Goal: Transaction & Acquisition: Register for event/course

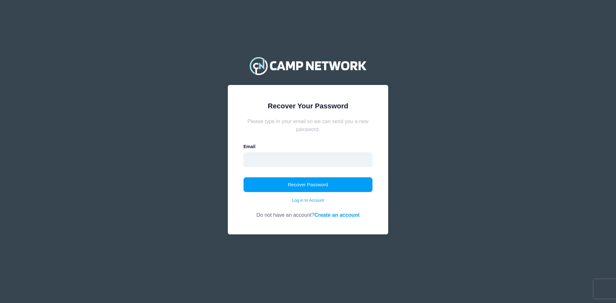
click at [284, 162] on input "email" at bounding box center [308, 159] width 129 height 15
type input "[EMAIL_ADDRESS][DOMAIN_NAME]"
click at [295, 182] on button "Recover Password" at bounding box center [308, 184] width 129 height 15
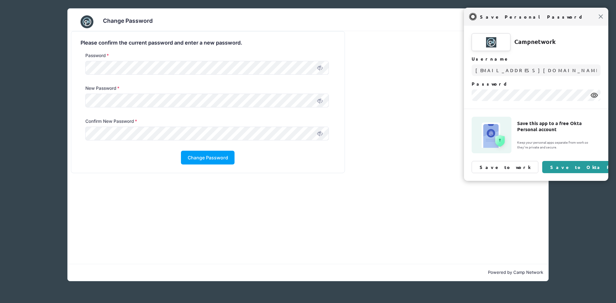
click at [601, 19] on span "Close" at bounding box center [600, 16] width 5 height 5
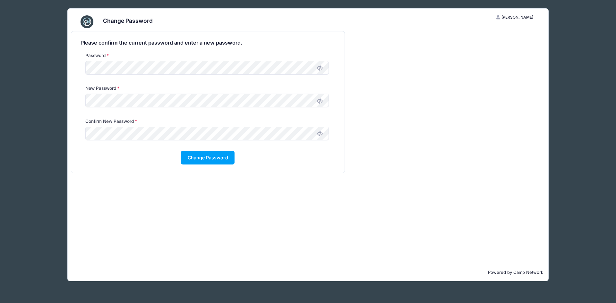
click at [320, 99] on icon at bounding box center [319, 100] width 5 height 5
click at [322, 132] on icon at bounding box center [319, 133] width 5 height 5
click at [200, 160] on button "Change Password" at bounding box center [208, 158] width 54 height 14
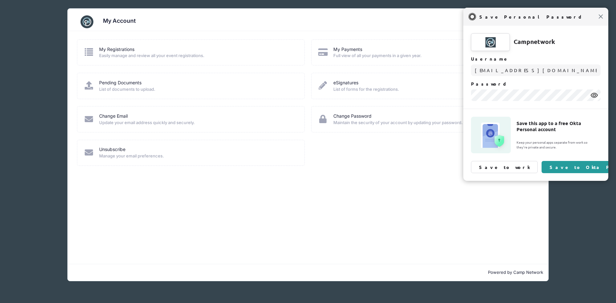
click at [599, 18] on span "Close" at bounding box center [600, 16] width 5 height 5
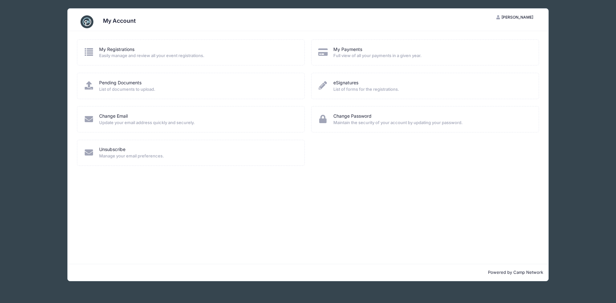
click at [112, 53] on span "Easily manage and review all your event registrations." at bounding box center [197, 56] width 197 height 6
click at [114, 80] on link "Pending Documents" at bounding box center [120, 83] width 42 height 7
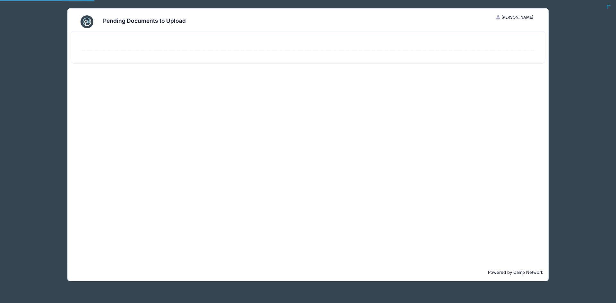
select select "50"
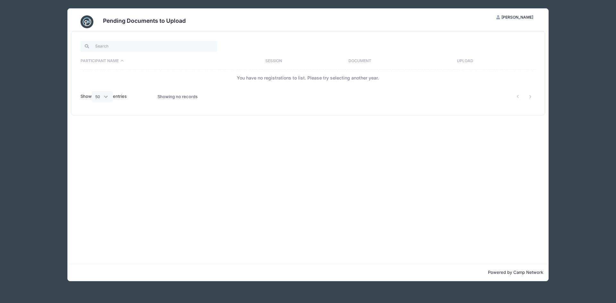
click at [585, 121] on div "Pending Documents to Upload MS Michael Smith My Account Logout Participant Name…" at bounding box center [308, 145] width 578 height 290
click at [104, 46] on input "search" at bounding box center [149, 46] width 136 height 11
click at [527, 15] on span "[PERSON_NAME]" at bounding box center [517, 17] width 32 height 5
click at [474, 39] on link "My Account" at bounding box center [499, 33] width 74 height 12
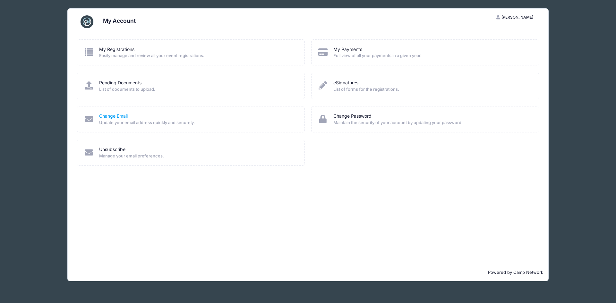
click at [114, 116] on link "Change Email" at bounding box center [113, 116] width 29 height 7
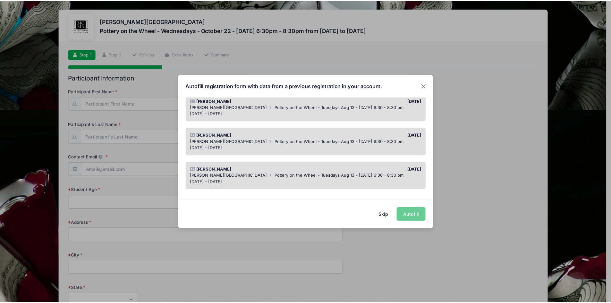
scroll to position [135, 0]
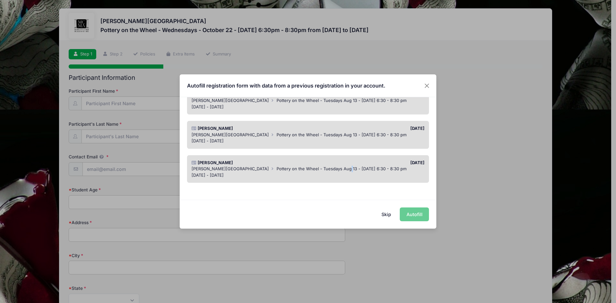
click at [332, 170] on span "Pottery on the Wheel - Tuesdays Aug 13 - Sept 10 6:30 - 8:30 pm" at bounding box center [342, 168] width 130 height 5
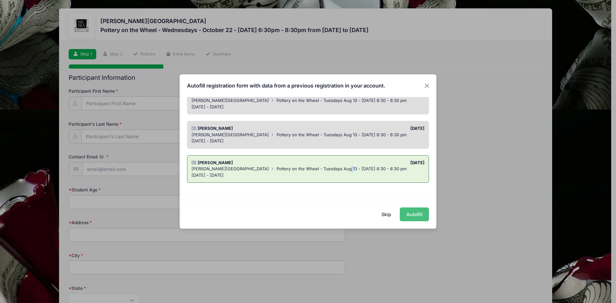
click at [414, 214] on button "Autofill" at bounding box center [414, 215] width 29 height 14
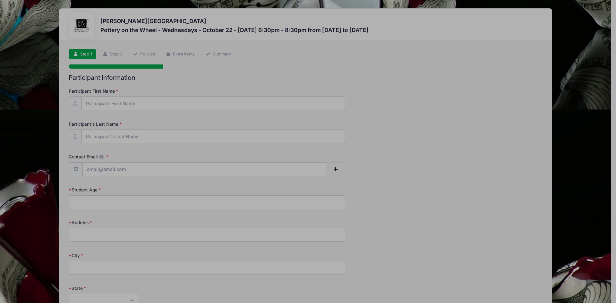
type input "[EMAIL_ADDRESS][DOMAIN_NAME]"
type input "39"
type input "286 Machelle Lane SW"
type input "Marietta"
select select "GA"
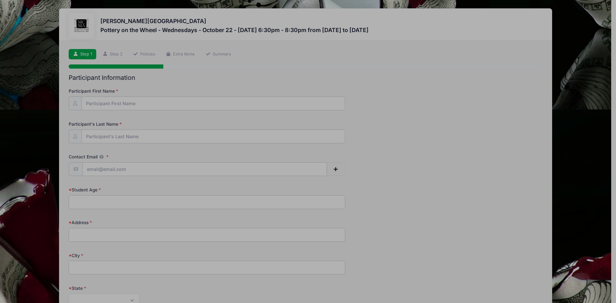
type input "30064"
type input "Katelyn"
type input "4043848622"
checkbox input "true"
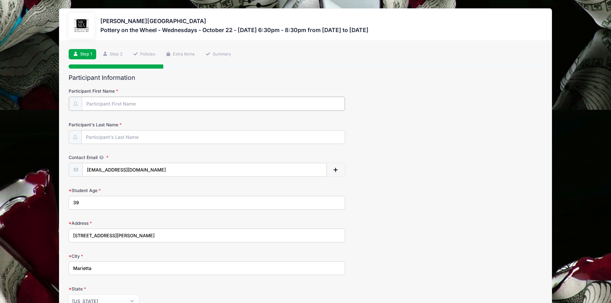
click at [107, 106] on input "Participant First Name" at bounding box center [213, 104] width 263 height 14
type input "[PERSON_NAME]"
click at [115, 141] on input "Participant's Last Name" at bounding box center [213, 137] width 263 height 14
type input "[PERSON_NAME]"
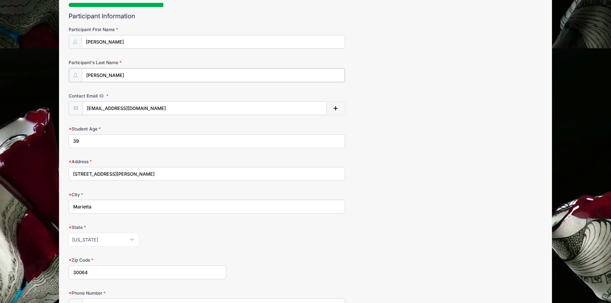
scroll to position [64, 0]
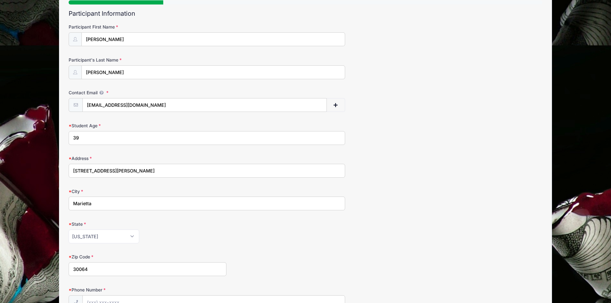
click at [89, 134] on input "39" at bounding box center [207, 138] width 277 height 14
type input "3"
type input "40"
click at [421, 180] on form "Participant First Name Michael Participant's Last Name Smith Contact Email mhsm…" at bounding box center [306, 227] width 474 height 406
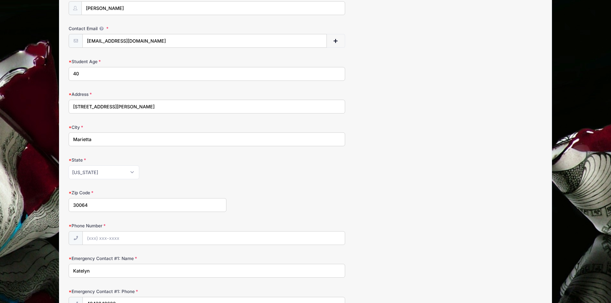
scroll to position [193, 0]
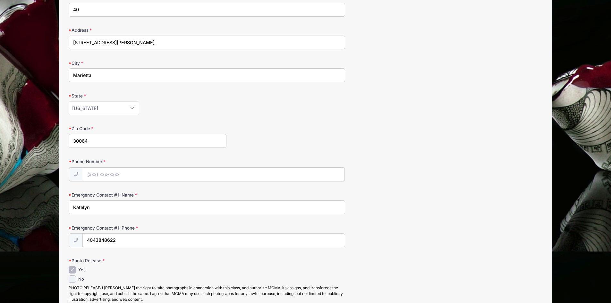
click at [103, 175] on input "Phone Number" at bounding box center [214, 174] width 262 height 14
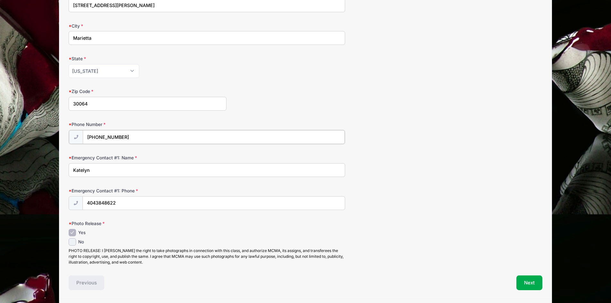
scroll to position [251, 0]
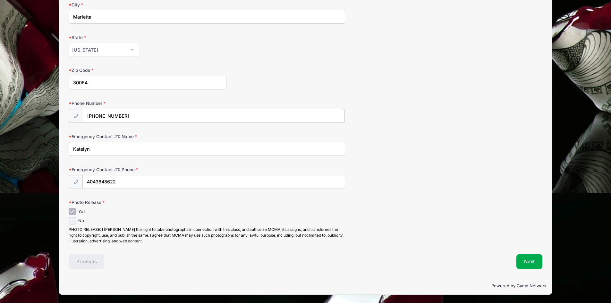
type input "(815) 585-2696"
click at [151, 217] on div "Yes No" at bounding box center [207, 226] width 277 height 36
click at [533, 260] on button "Next" at bounding box center [530, 261] width 26 height 15
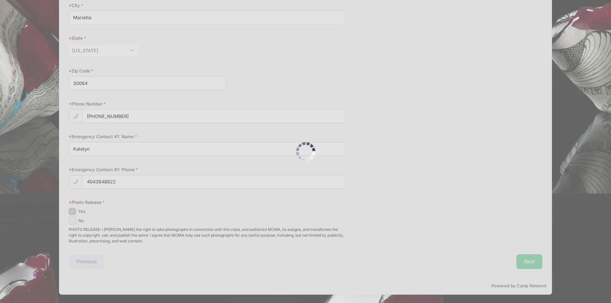
scroll to position [0, 0]
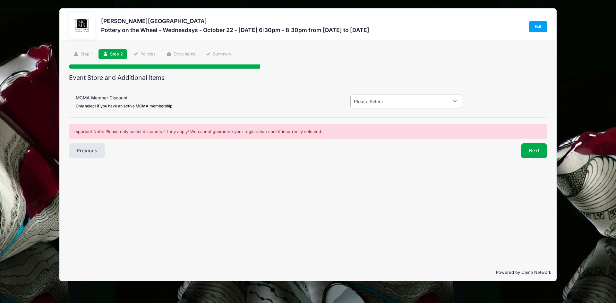
click at [411, 100] on select "Please Select Yes (-$20.00) No" at bounding box center [406, 102] width 112 height 14
click at [350, 95] on select "Please Select Yes (-$20.00) No" at bounding box center [406, 102] width 112 height 14
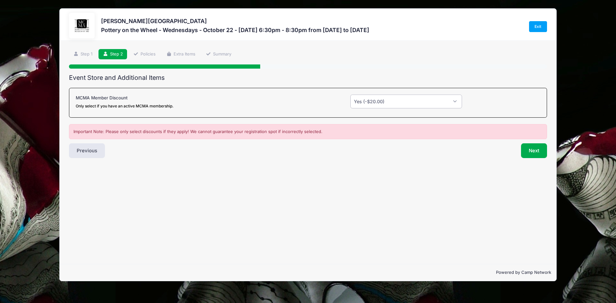
click at [406, 96] on select "Please Select Yes (-$20.00) No" at bounding box center [406, 102] width 112 height 14
select select "0"
click at [350, 95] on select "Please Select Yes (-$20.00) No" at bounding box center [406, 102] width 112 height 14
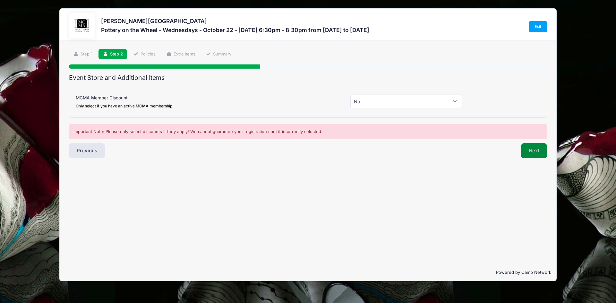
click at [532, 155] on button "Next" at bounding box center [534, 150] width 26 height 15
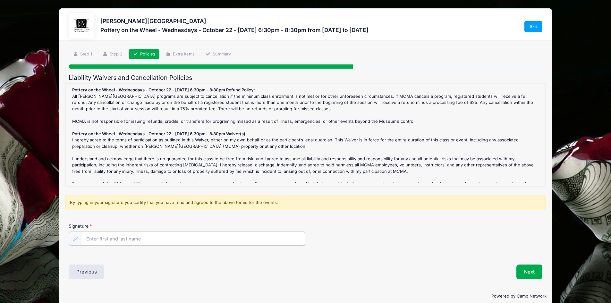
click at [101, 240] on input "Signature" at bounding box center [194, 239] width 224 height 14
type input "Michael Smith"
click at [525, 273] on button "Next" at bounding box center [530, 271] width 26 height 15
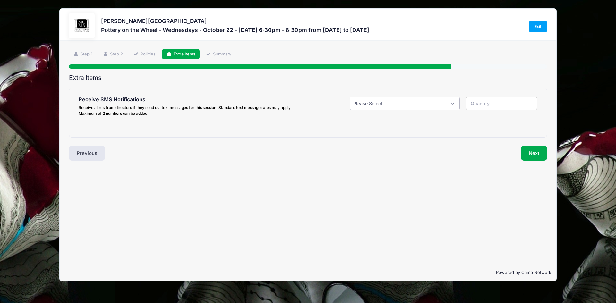
click at [395, 99] on select "Please Select Yes ($0.00) No" at bounding box center [405, 104] width 110 height 14
select select "1"
click at [350, 97] on select "Please Select Yes ($0.00) No" at bounding box center [405, 104] width 110 height 14
type input "1"
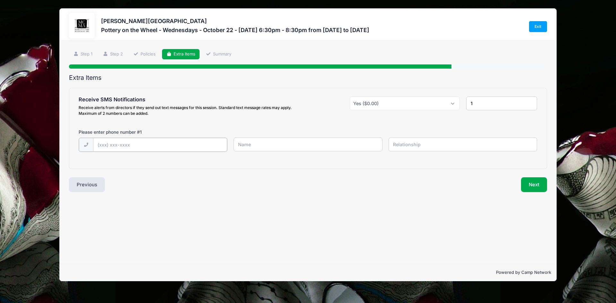
click at [141, 146] on input "text" at bounding box center [160, 145] width 134 height 14
type input "(815) 585-2696"
click at [265, 143] on input "text" at bounding box center [308, 145] width 149 height 14
type input "Michael Smith"
click at [446, 145] on input "text" at bounding box center [463, 145] width 149 height 14
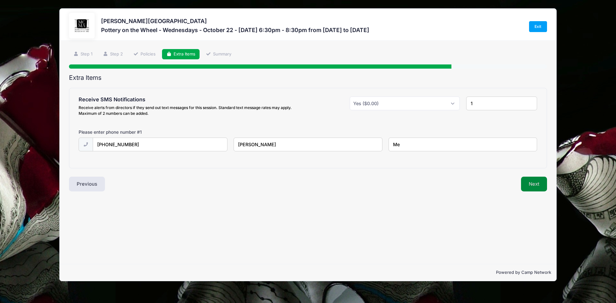
type input "Me"
click at [533, 183] on button "Next" at bounding box center [534, 184] width 26 height 15
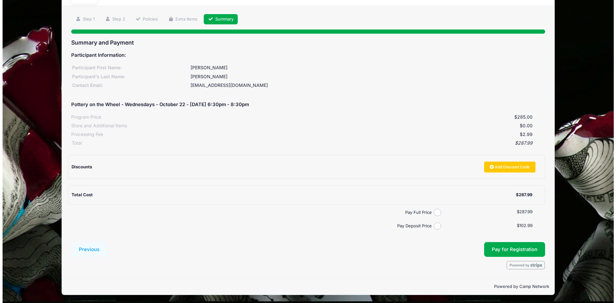
scroll to position [35, 0]
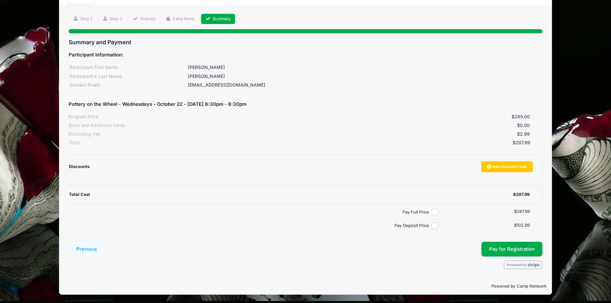
click at [437, 214] on input "Pay Full Price" at bounding box center [434, 212] width 7 height 7
radio input "true"
click at [520, 249] on button "Pay for Registration" at bounding box center [512, 249] width 61 height 15
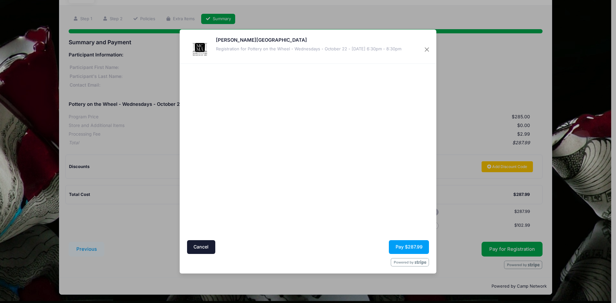
click at [347, 208] on div at bounding box center [370, 152] width 118 height 170
click at [405, 246] on button "Pay $287.99" at bounding box center [409, 247] width 40 height 14
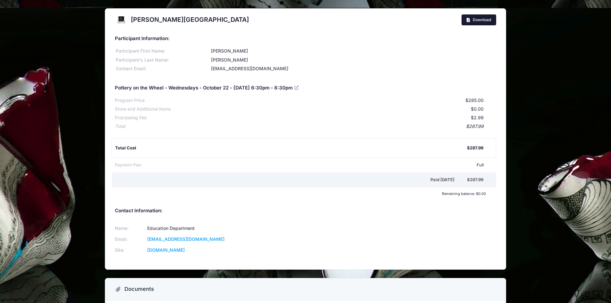
click at [481, 18] on span "Download" at bounding box center [482, 19] width 18 height 5
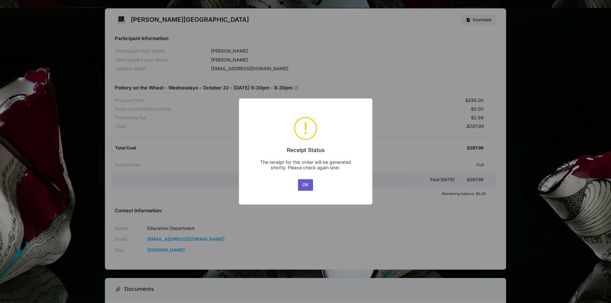
click at [308, 187] on button "OK" at bounding box center [305, 185] width 15 height 12
